Goal: Book appointment/travel/reservation

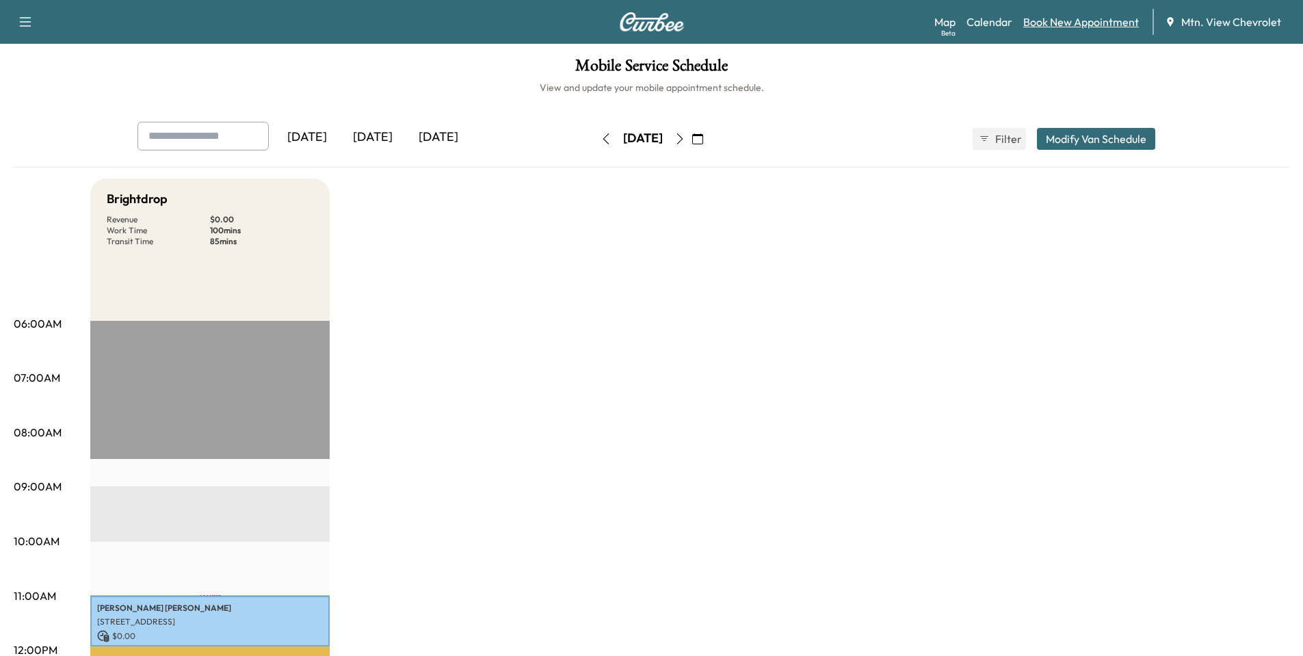
click at [1063, 27] on link "Book New Appointment" at bounding box center [1081, 22] width 116 height 16
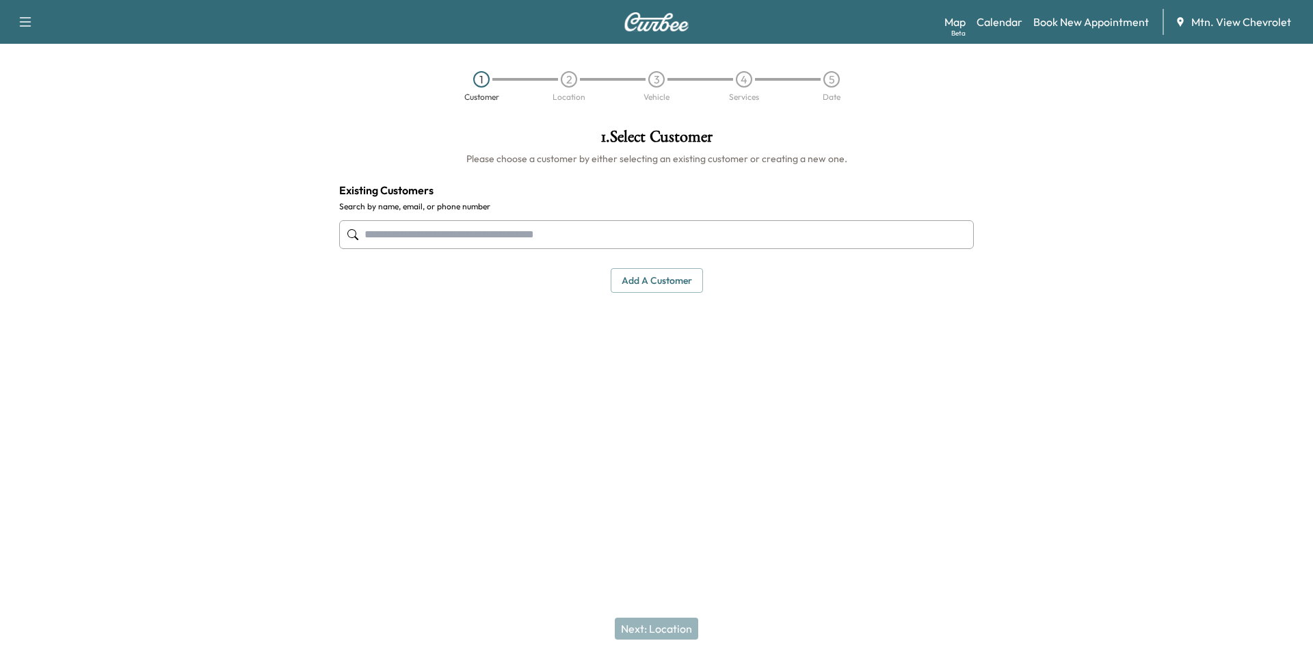
click at [466, 228] on input "text" at bounding box center [656, 234] width 635 height 29
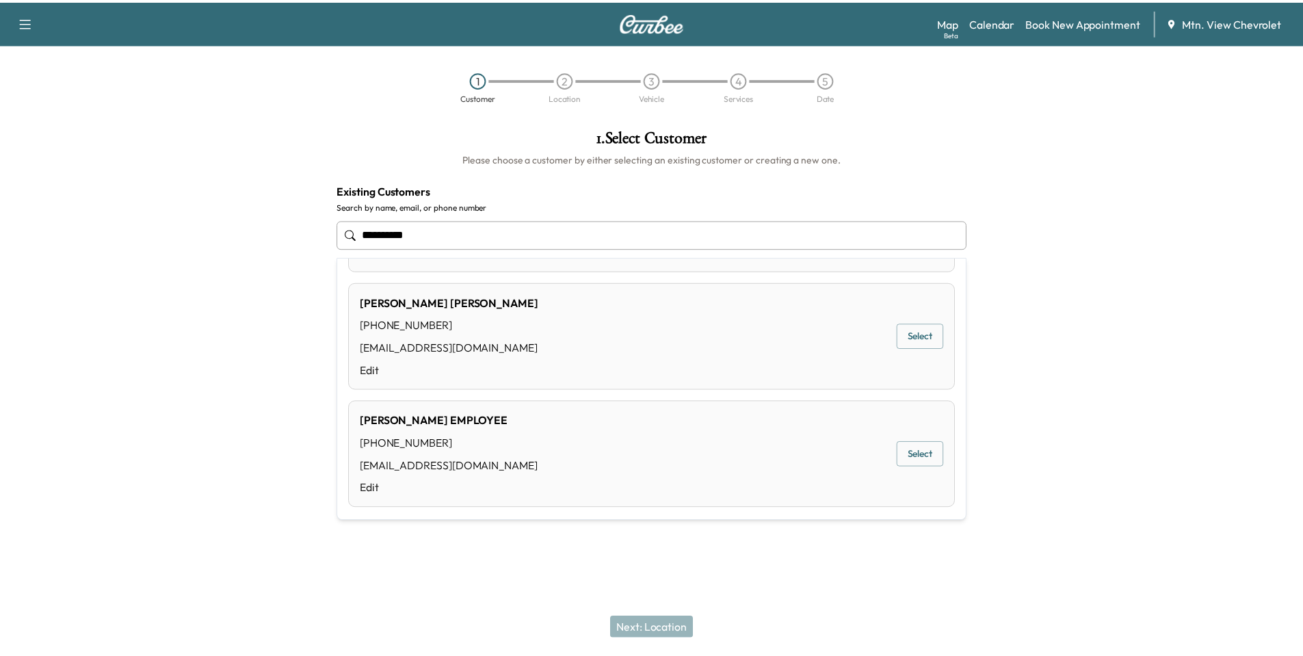
scroll to position [555, 0]
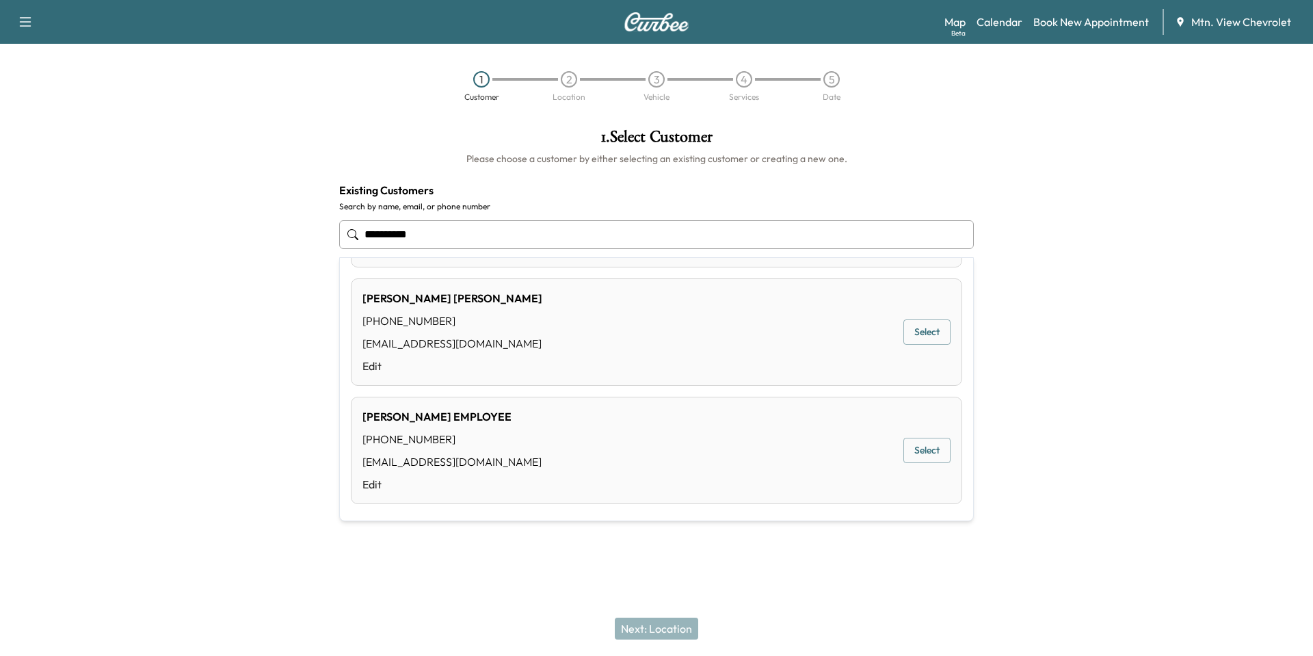
click at [909, 447] on button "Select" at bounding box center [926, 450] width 47 height 25
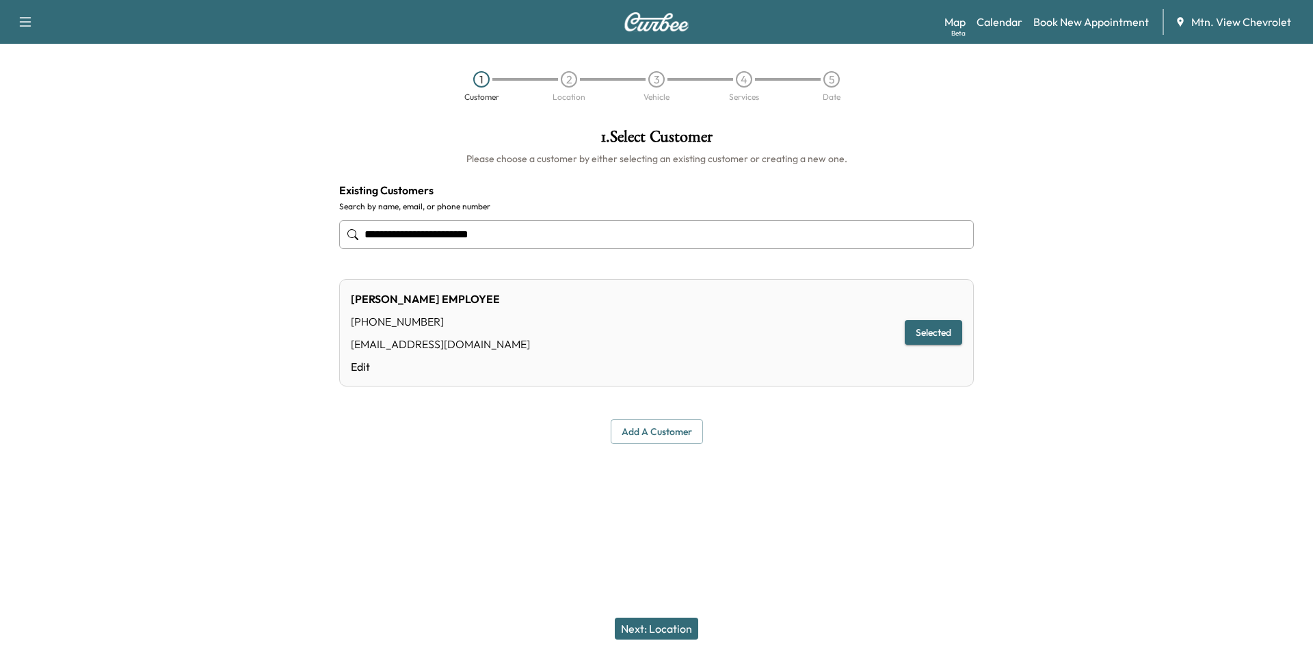
type input "**********"
click at [658, 629] on button "Next: Location" at bounding box center [656, 628] width 83 height 22
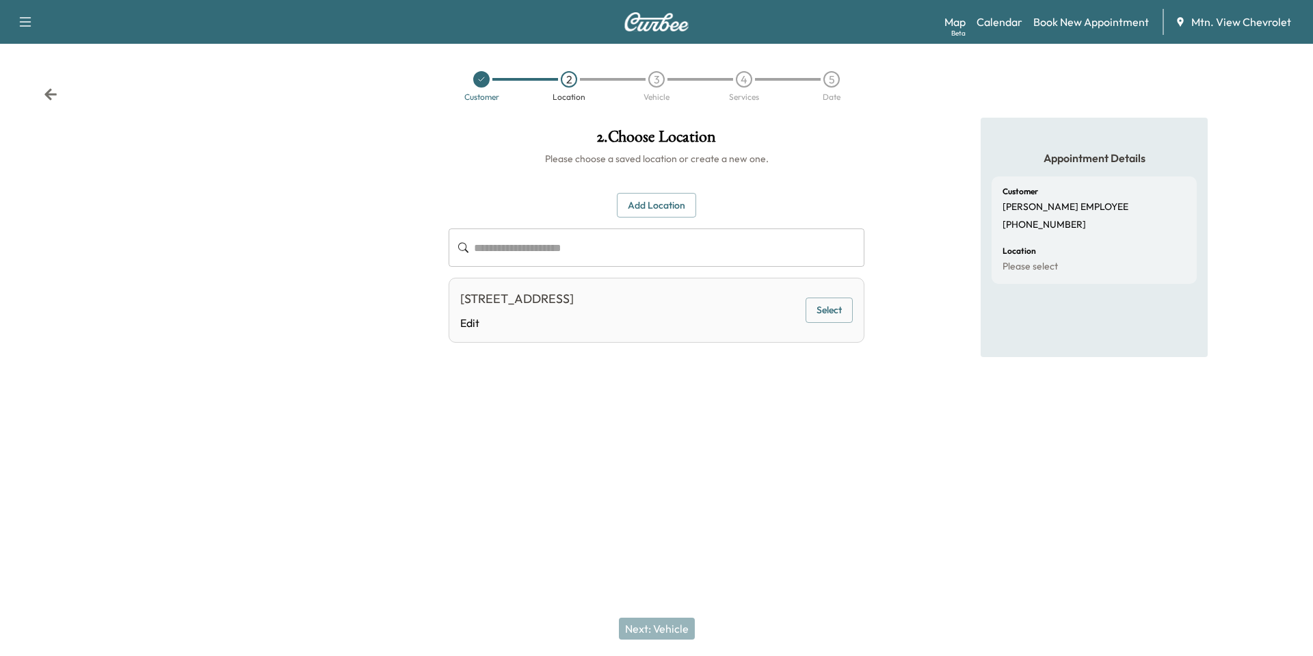
click at [833, 319] on button "Select" at bounding box center [829, 309] width 47 height 25
click at [664, 633] on button "Next: Vehicle" at bounding box center [657, 628] width 76 height 22
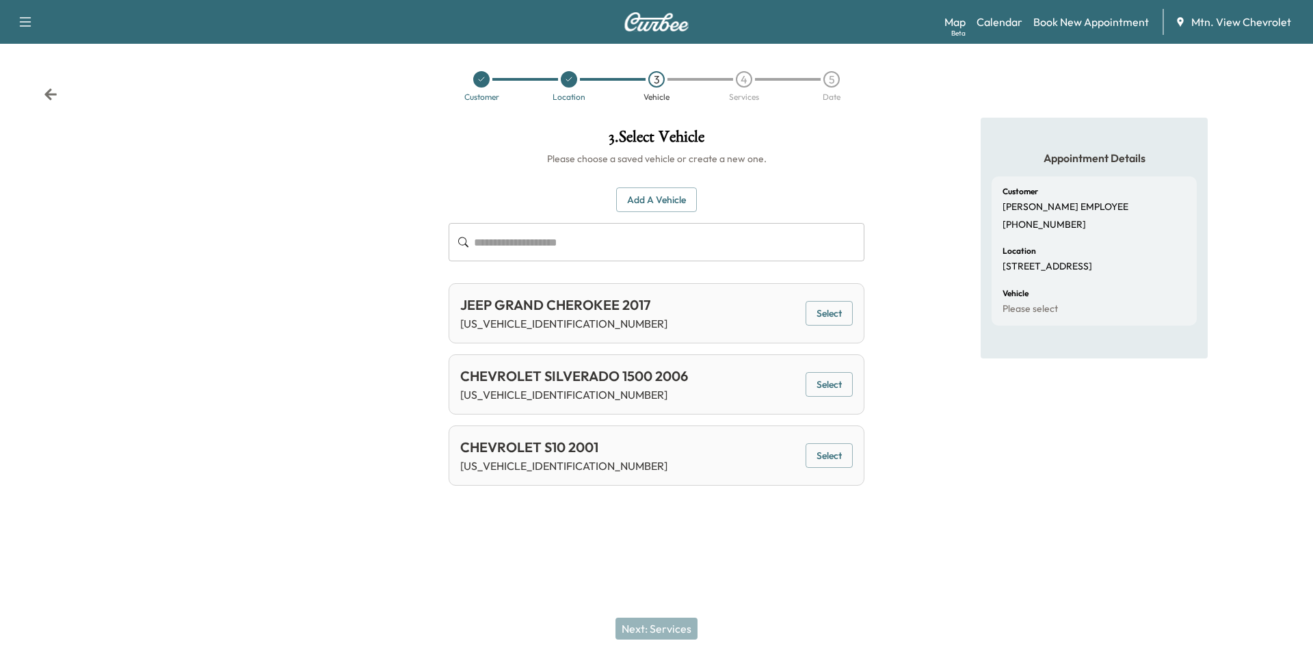
click at [822, 385] on button "Select" at bounding box center [829, 384] width 47 height 25
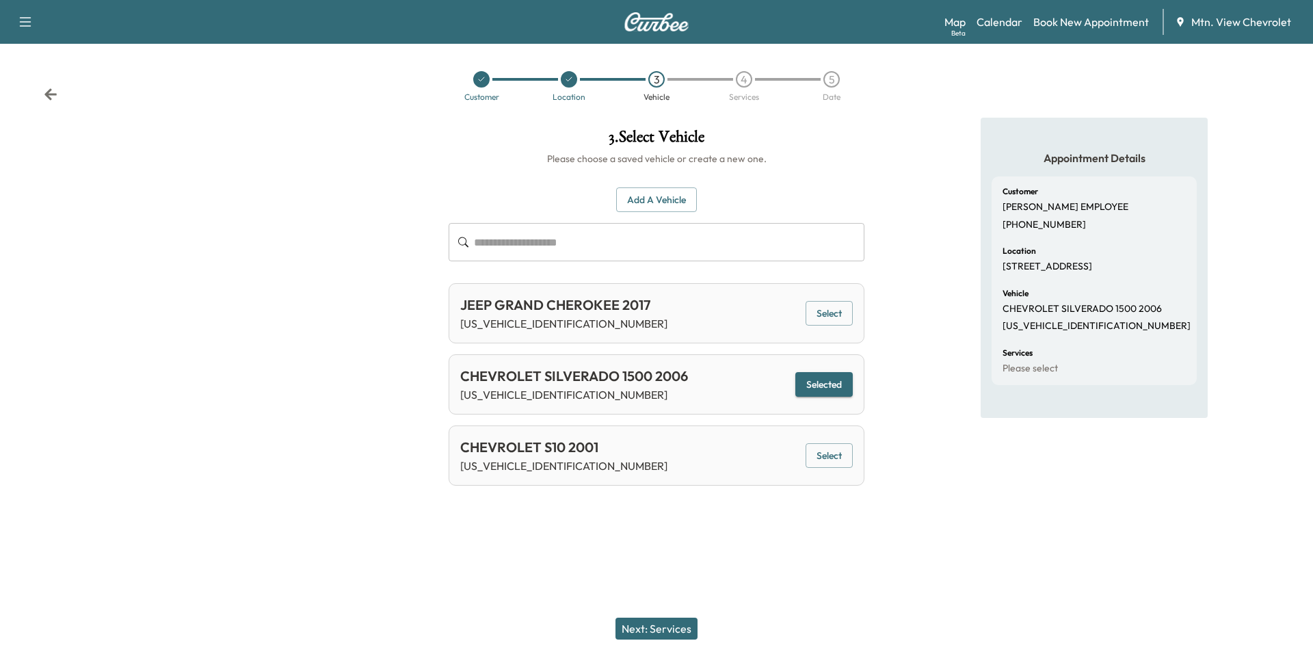
click at [663, 631] on button "Next: Services" at bounding box center [656, 628] width 82 height 22
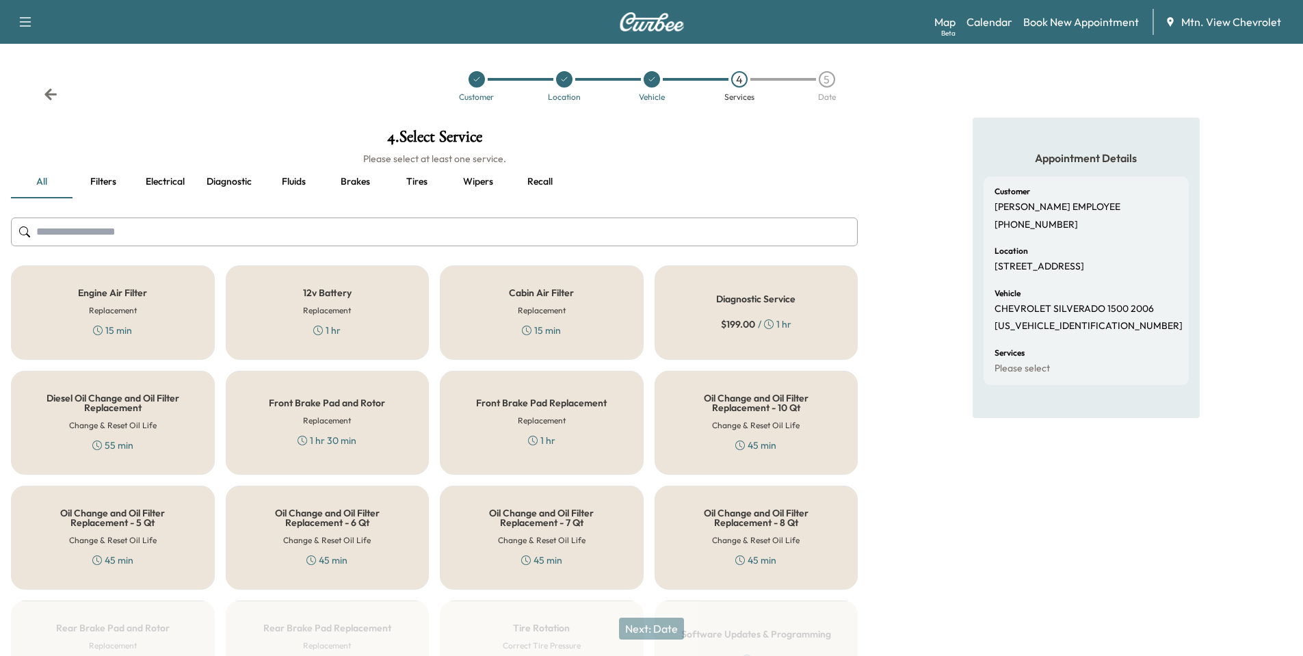
click at [112, 300] on div "Engine Air Filter Replacement 15 min" at bounding box center [113, 312] width 204 height 94
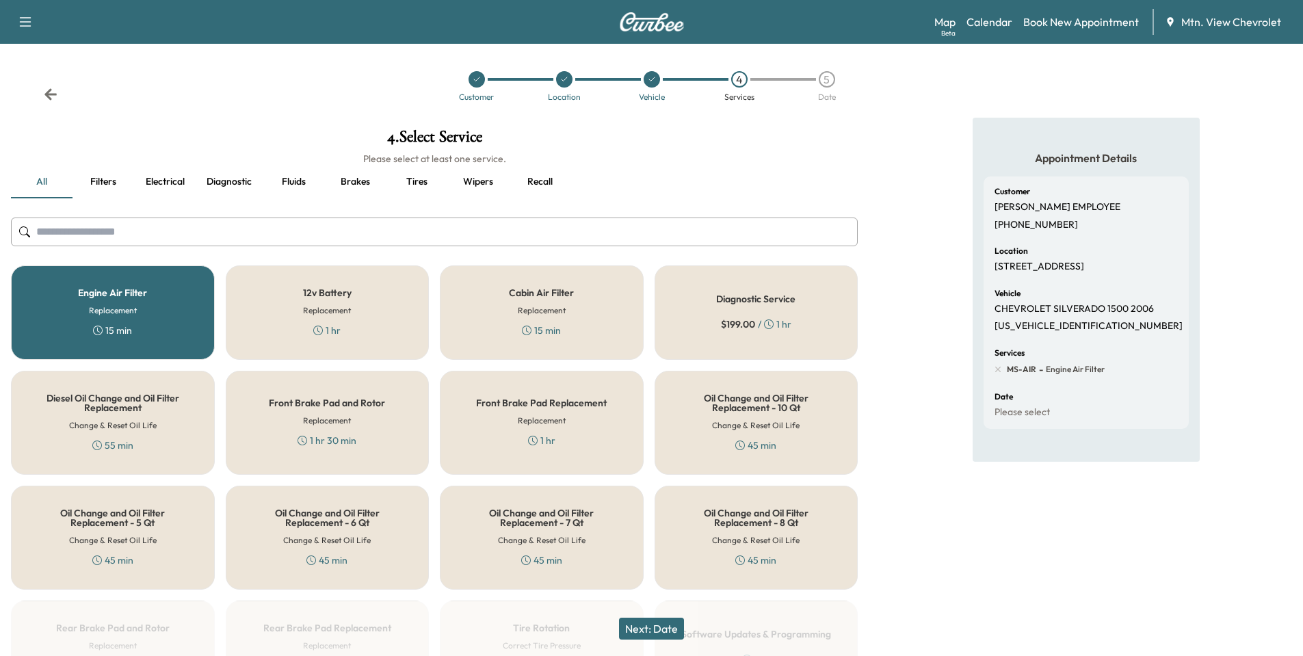
click at [557, 312] on h6 "Replacement" at bounding box center [542, 310] width 48 height 12
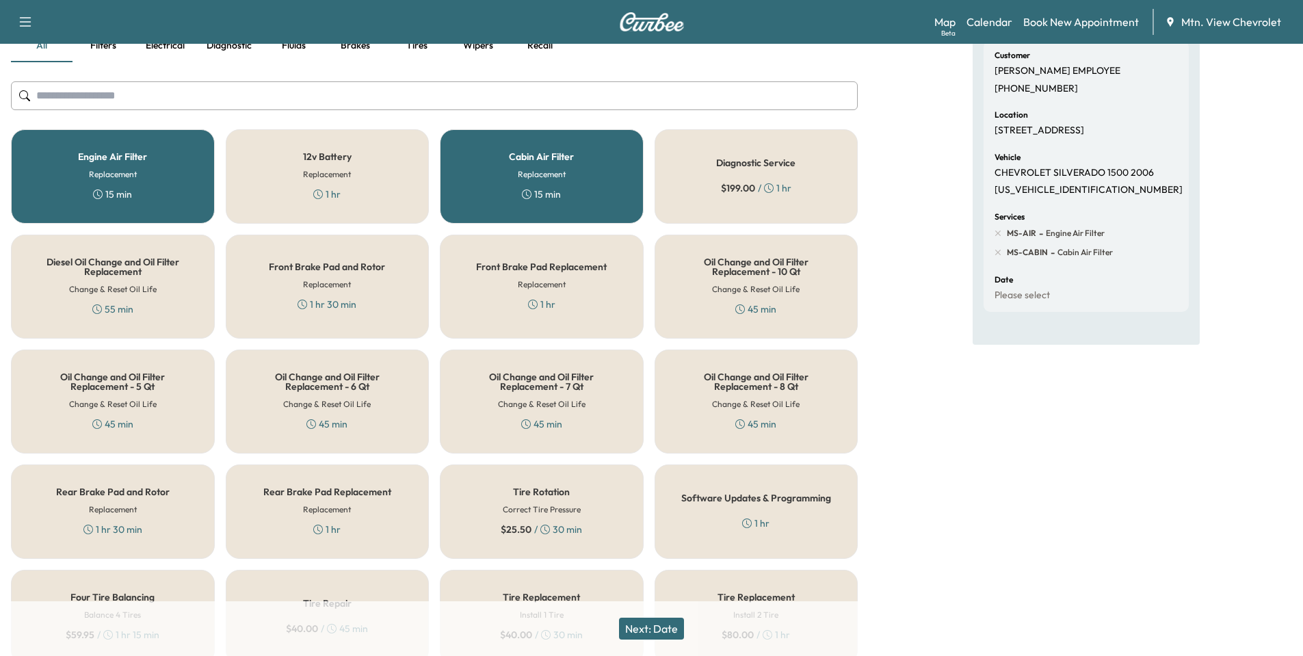
scroll to position [137, 0]
click at [115, 397] on h6 "Change & Reset Oil Life" at bounding box center [113, 403] width 88 height 12
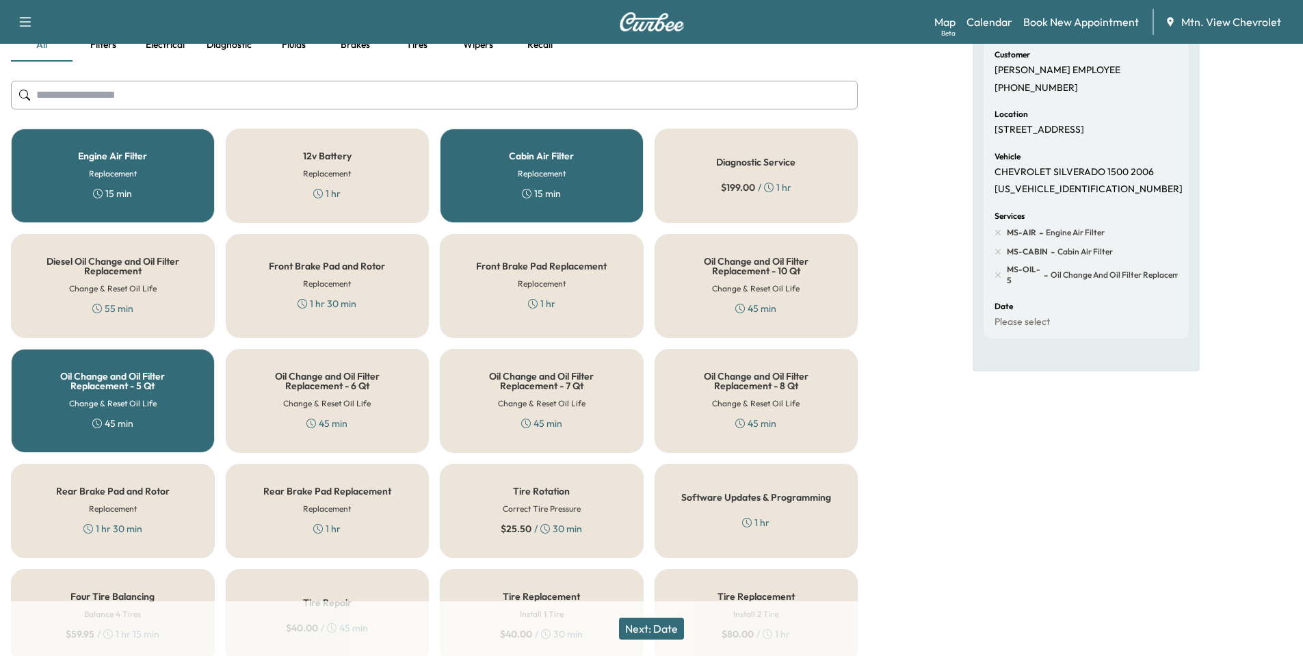
click at [653, 624] on button "Next: Date" at bounding box center [651, 628] width 65 height 22
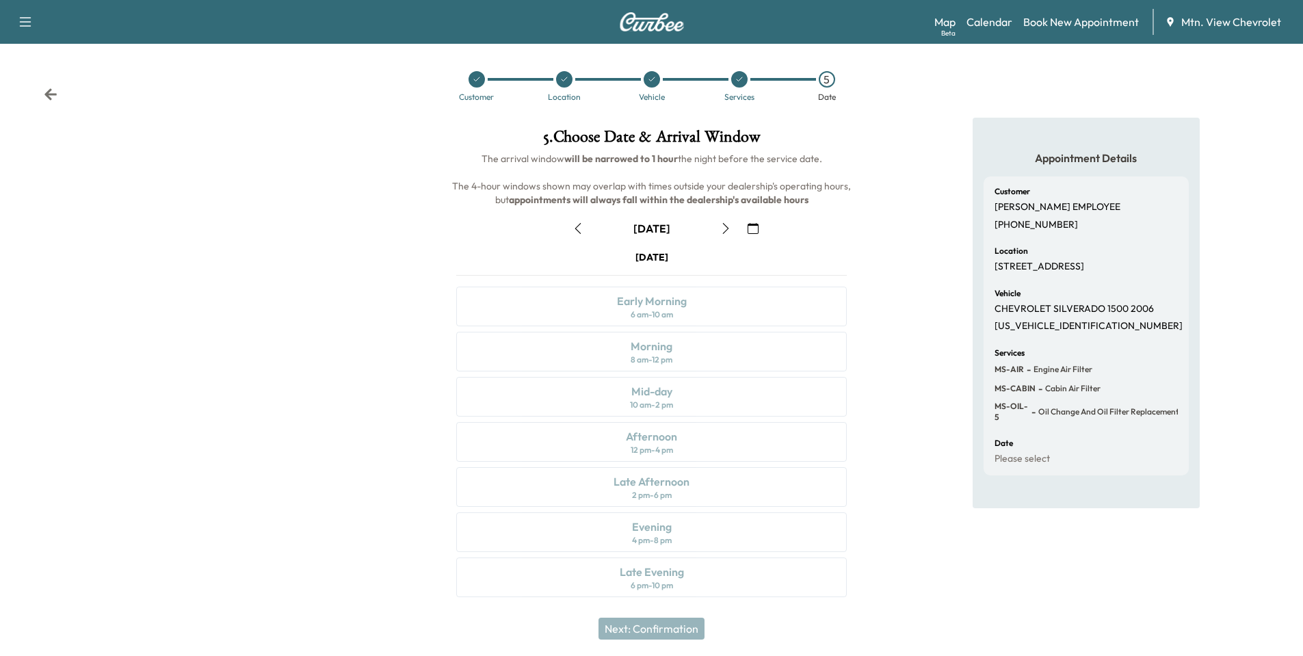
click at [647, 353] on div "[DATE] Early Morning 6 am - 10 am Morning 8 am - 12 pm Mid-day 10 am - 2 pm Aft…" at bounding box center [651, 426] width 412 height 352
click at [727, 227] on icon "button" at bounding box center [725, 228] width 6 height 11
click at [637, 349] on div "Morning" at bounding box center [651, 346] width 42 height 16
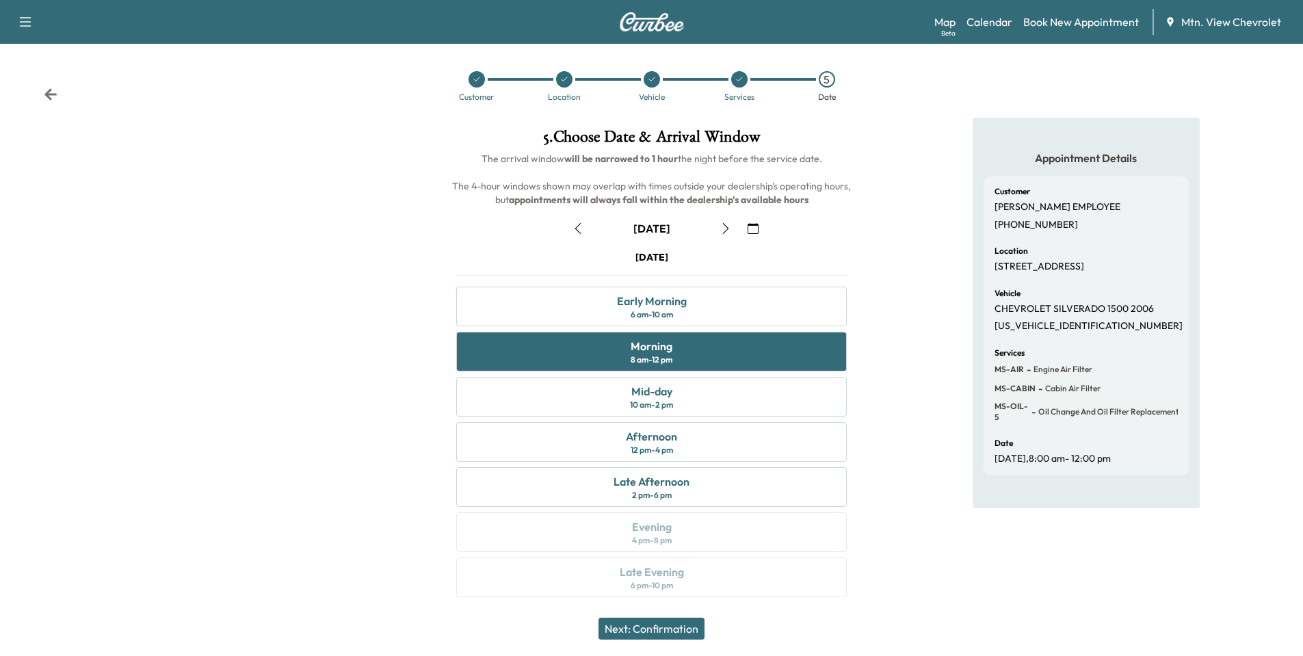
click at [657, 628] on button "Next: Confirmation" at bounding box center [651, 628] width 106 height 22
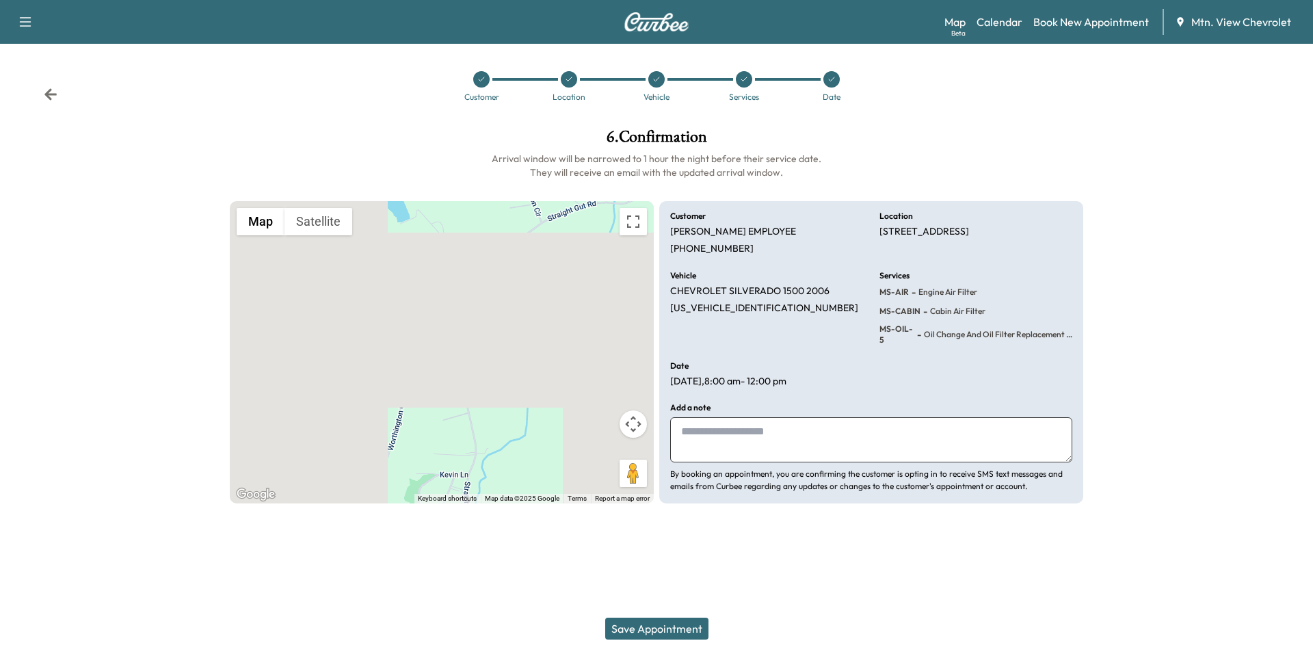
click at [644, 629] on button "Save Appointment" at bounding box center [656, 628] width 103 height 22
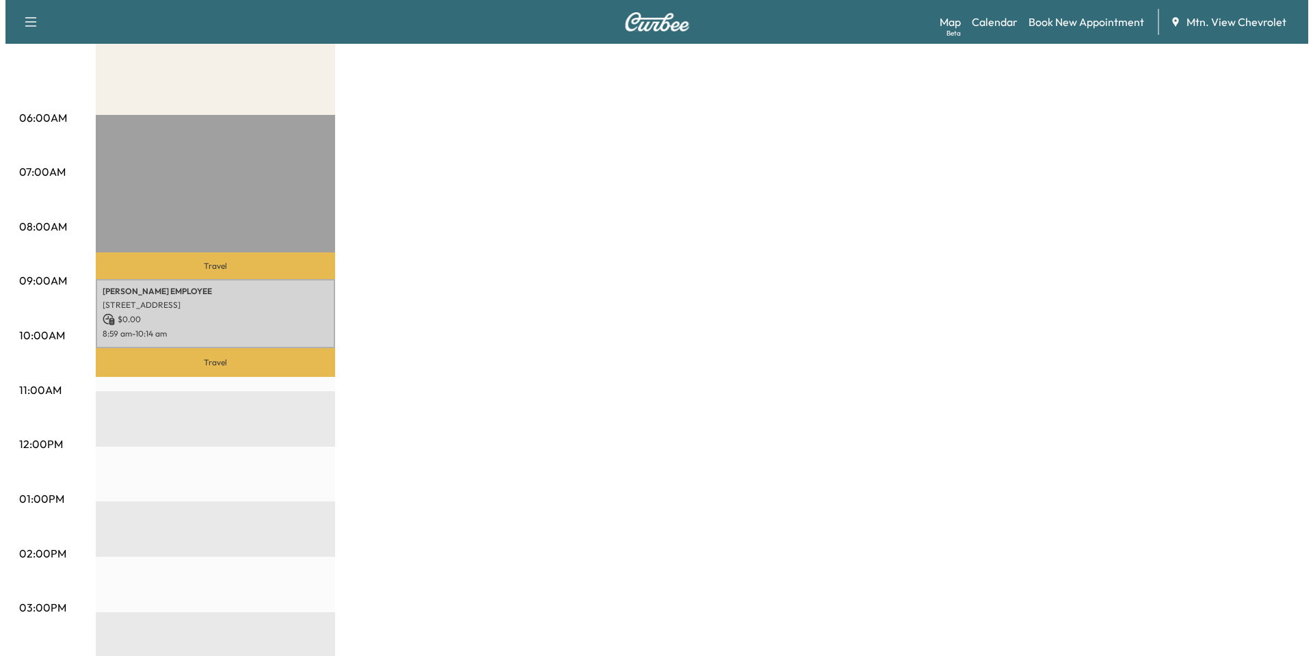
scroll to position [205, 0]
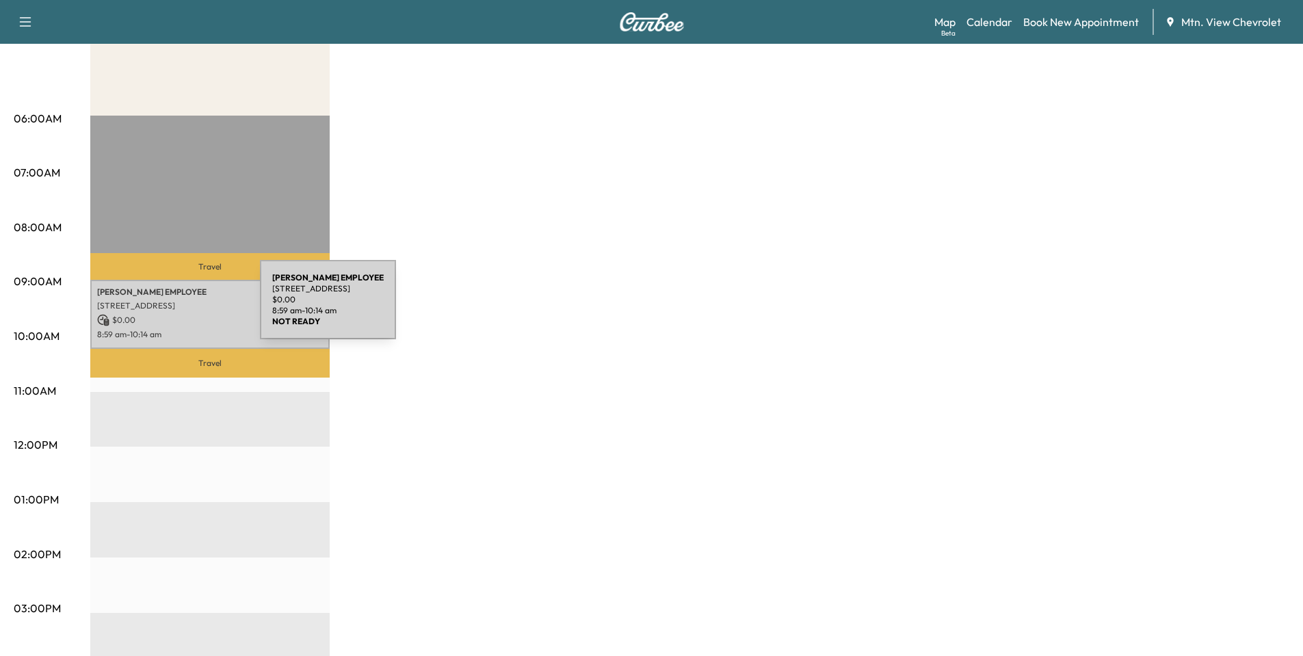
click at [157, 308] on p "[STREET_ADDRESS]" at bounding box center [210, 305] width 226 height 11
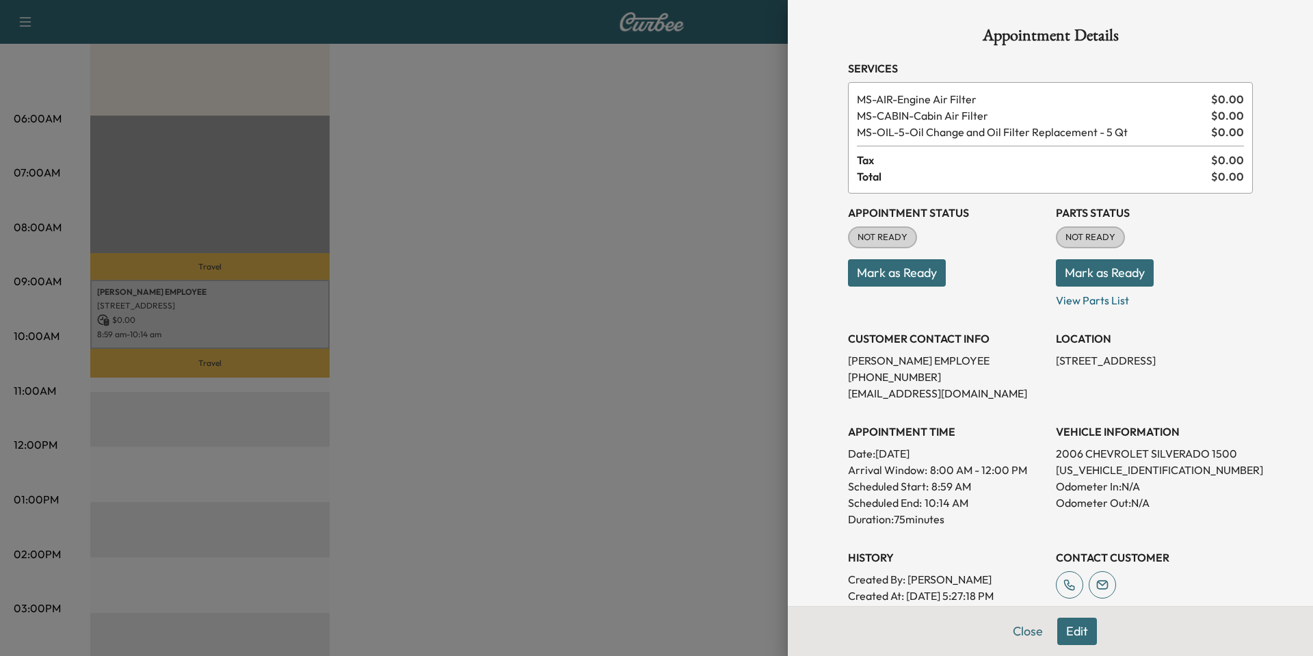
click at [1089, 274] on button "Mark as Ready" at bounding box center [1105, 272] width 98 height 27
click at [870, 271] on button "Mark as Ready" at bounding box center [897, 272] width 98 height 27
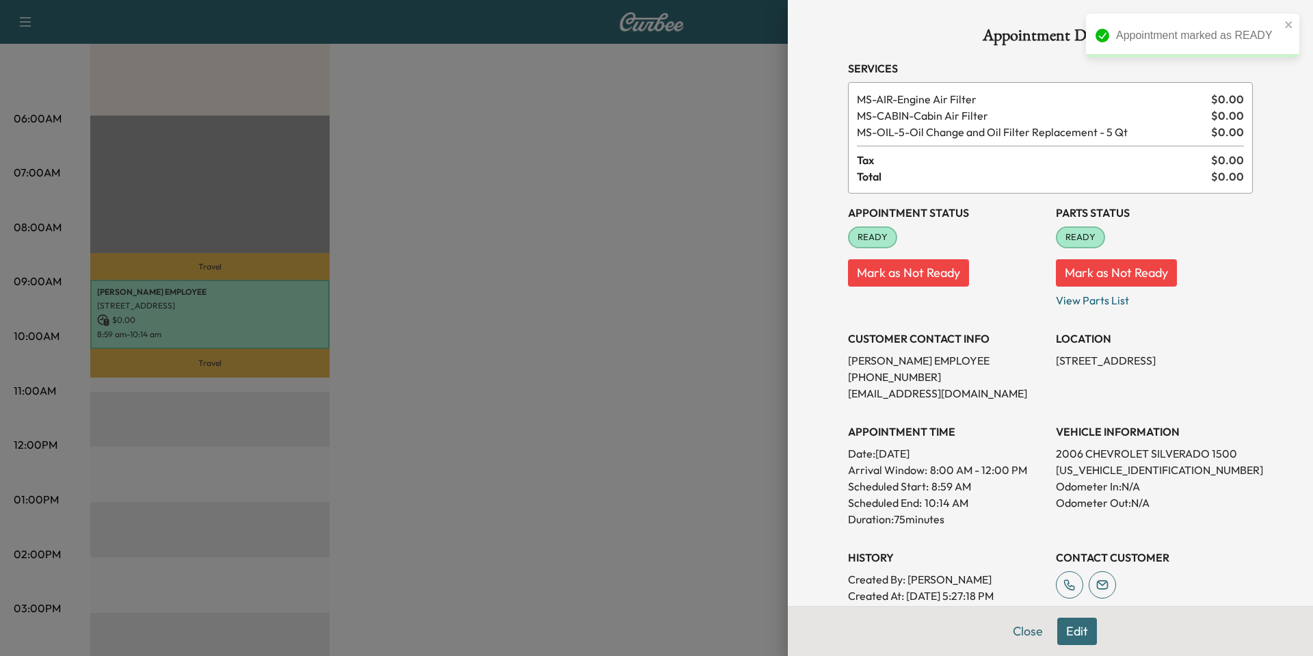
click at [1013, 629] on button "Close" at bounding box center [1028, 630] width 48 height 27
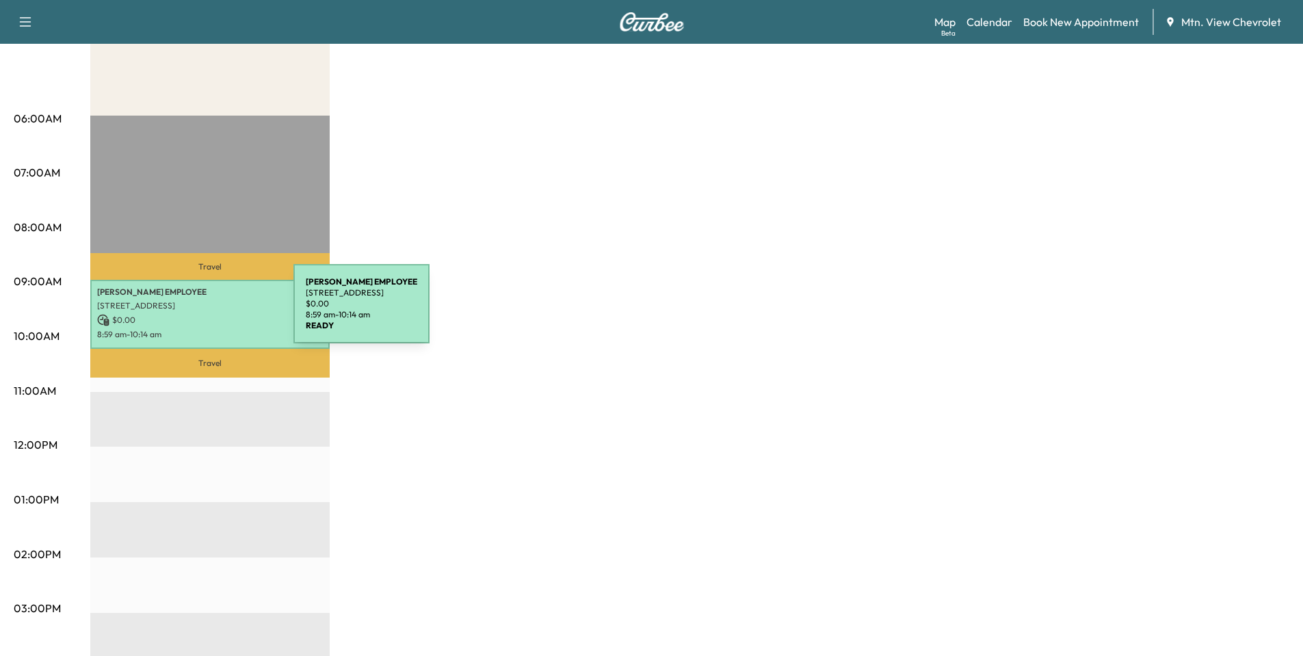
click at [191, 314] on p "$ 0.00" at bounding box center [210, 320] width 226 height 12
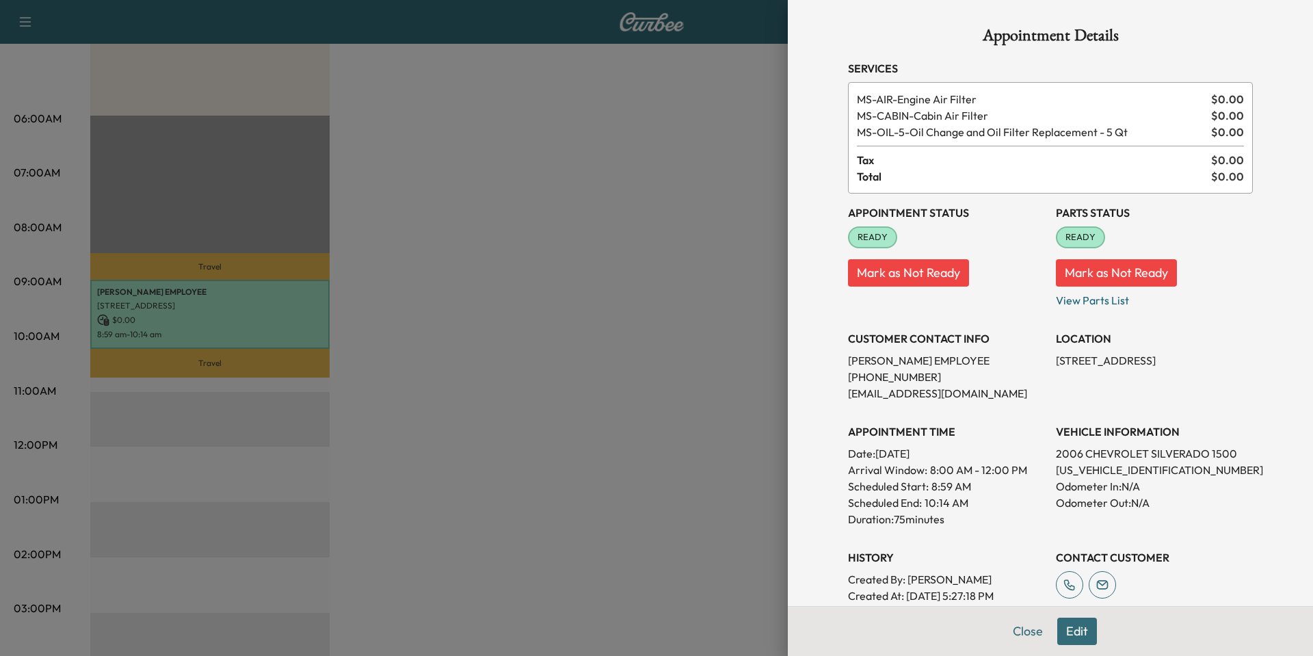
click at [1070, 631] on button "Edit" at bounding box center [1077, 630] width 40 height 27
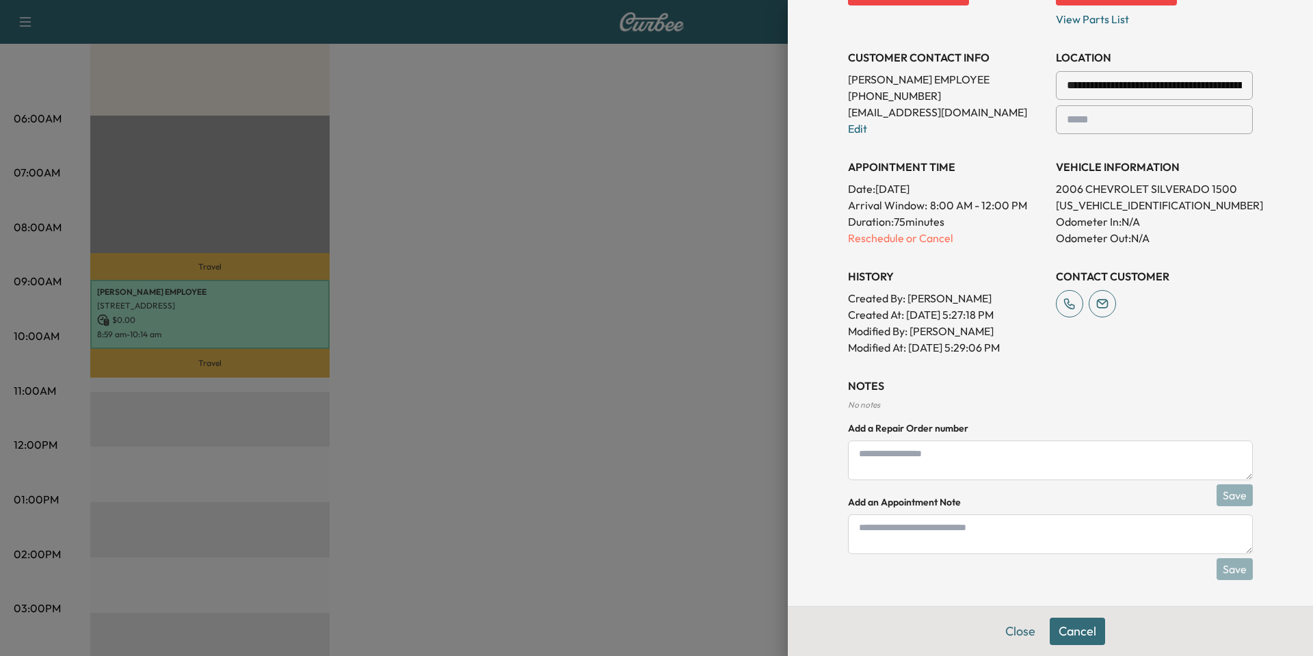
scroll to position [311, 0]
click at [886, 239] on p "Reschedule or Cancel" at bounding box center [946, 236] width 197 height 16
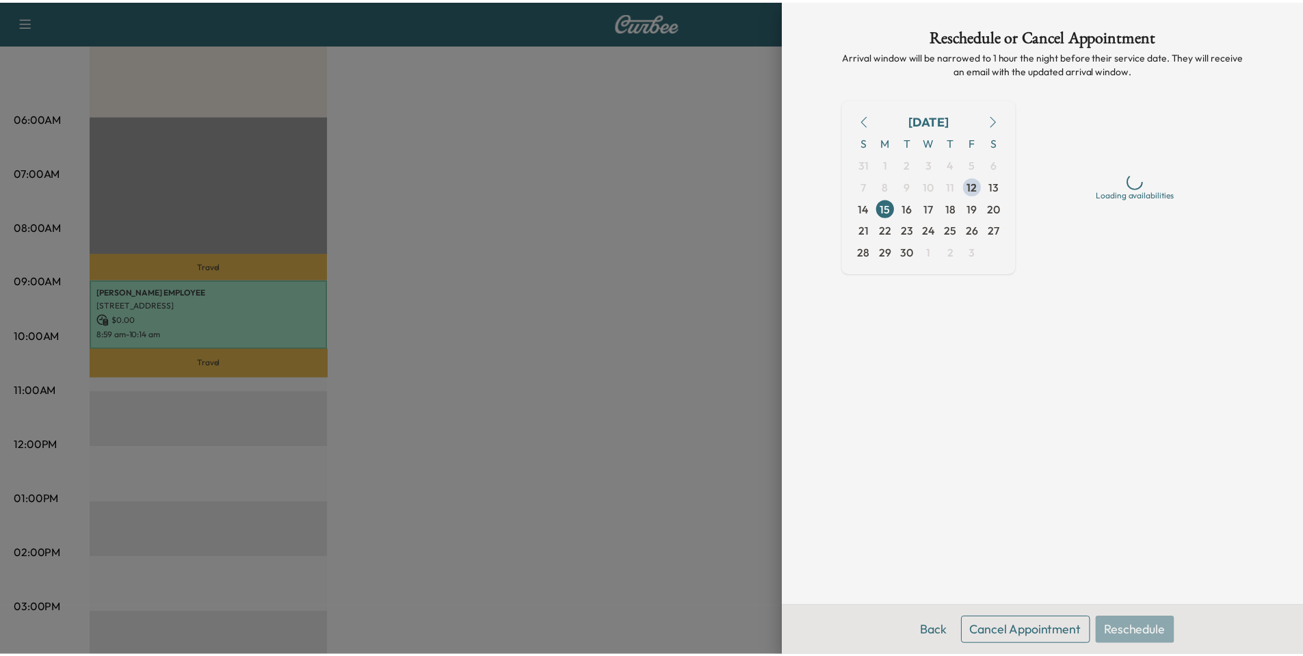
scroll to position [0, 0]
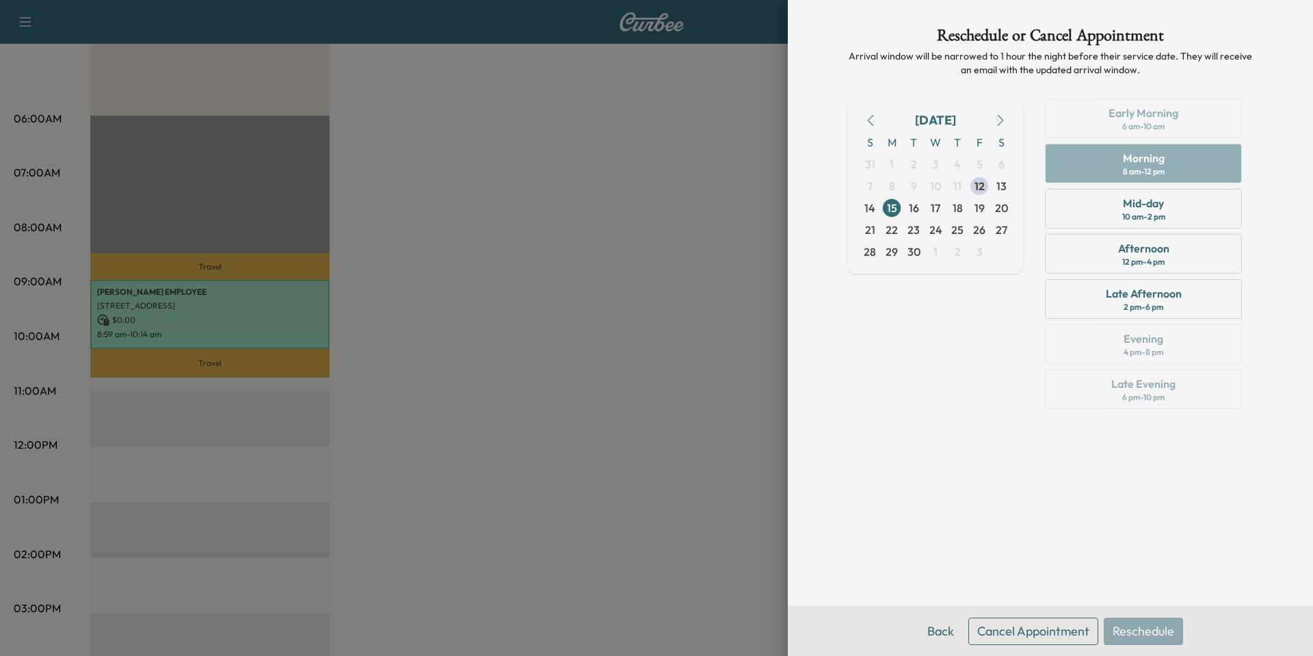
click at [1016, 627] on button "Cancel Appointment" at bounding box center [1033, 630] width 130 height 27
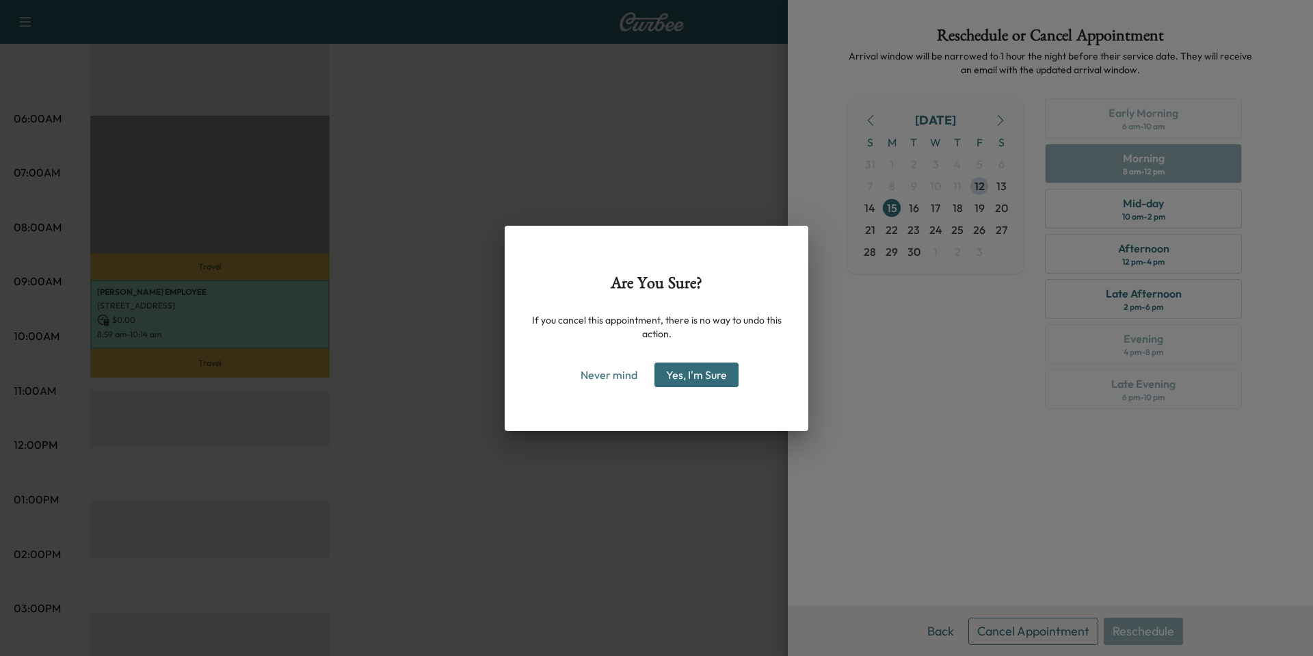
click at [697, 377] on button "Yes, I'm Sure" at bounding box center [696, 374] width 84 height 25
